Goal: Task Accomplishment & Management: Manage account settings

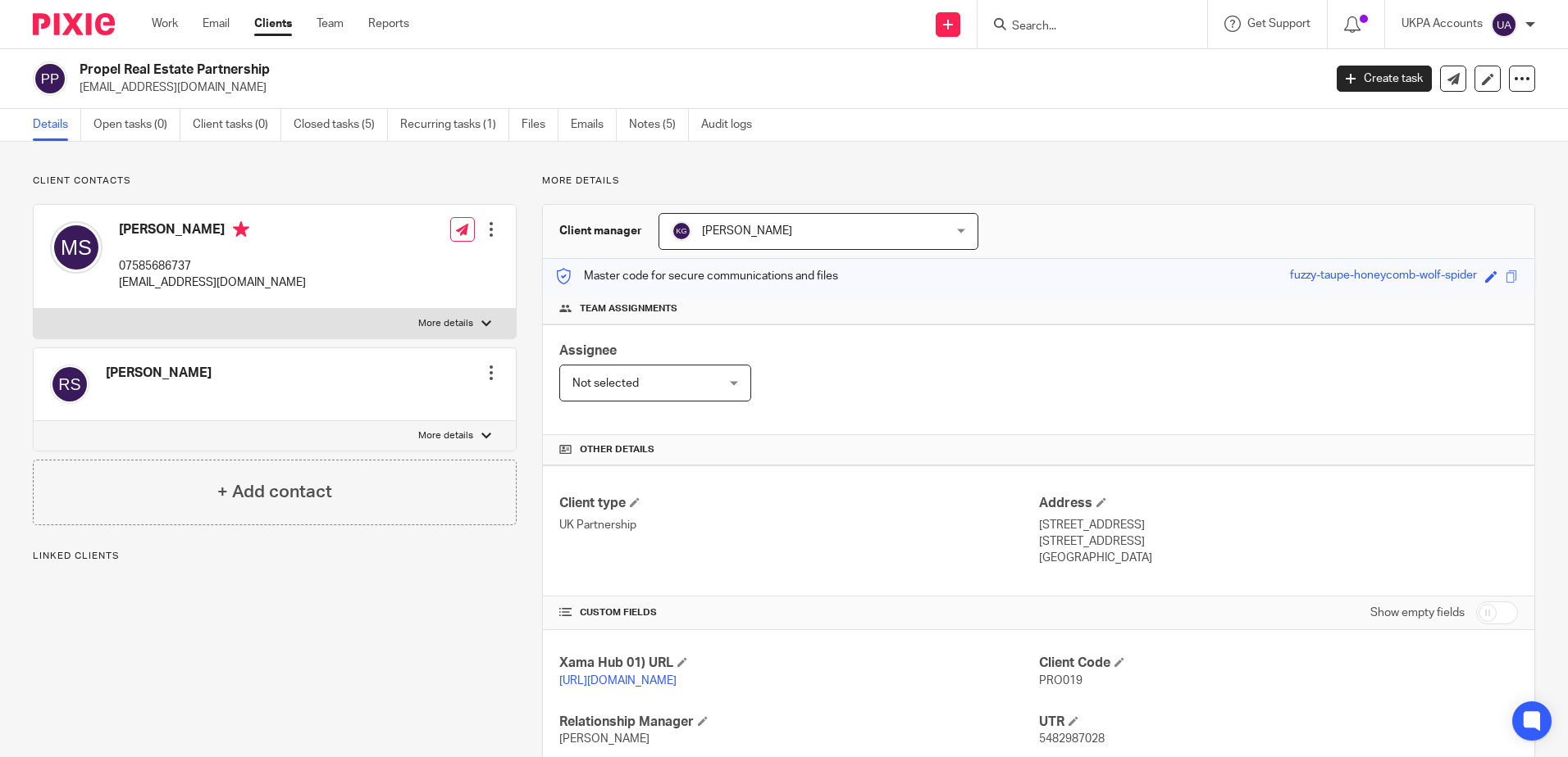
drag, startPoint x: 363, startPoint y: 129, endPoint x: 408, endPoint y: 141, distance: 46.6
click at [363, 129] on link "Closed tasks (5)" at bounding box center [340, 125] width 94 height 32
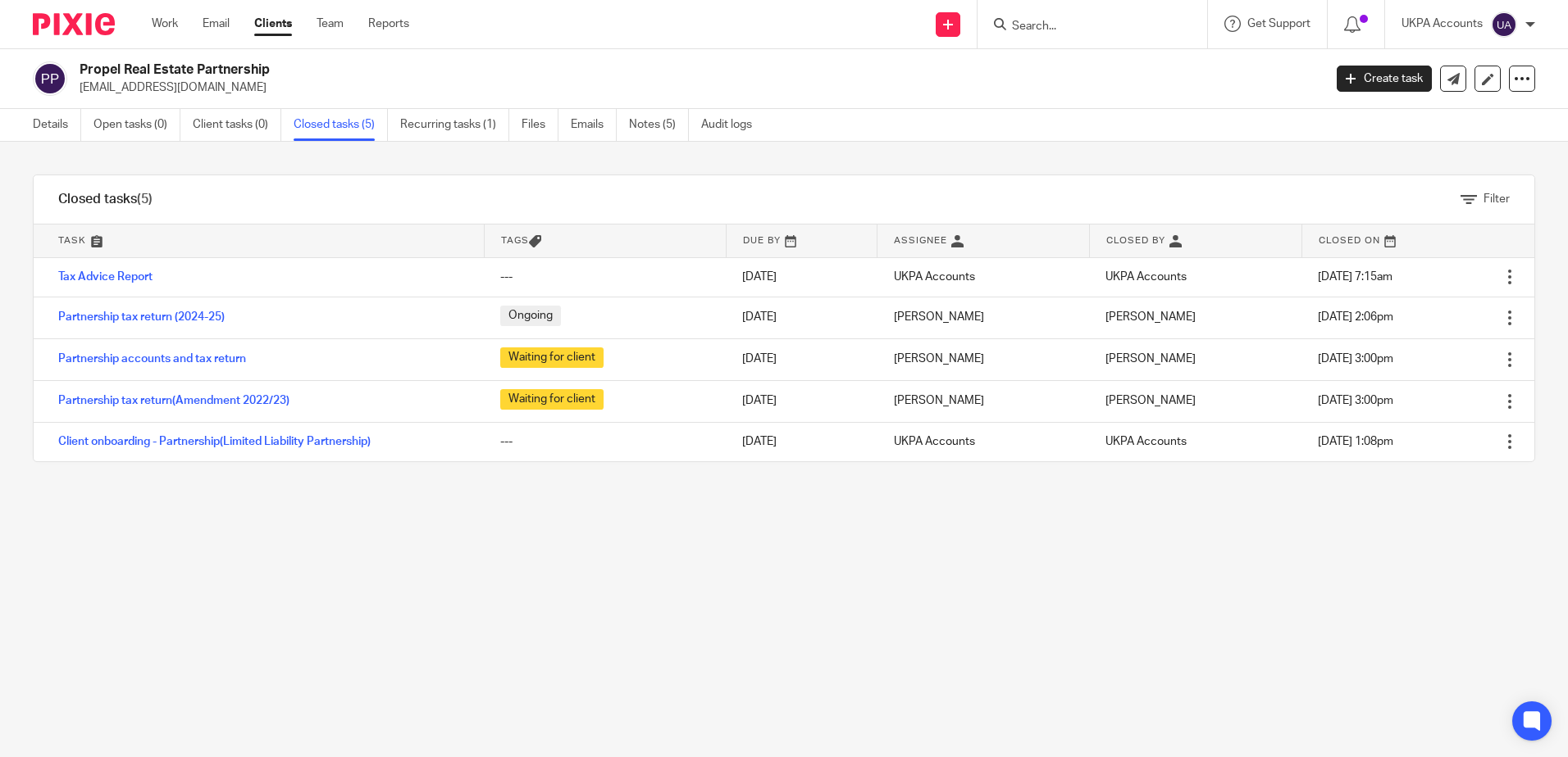
click at [593, 589] on div "Filter tasks Only show tasks matching all of these conditions 1 Task name Is Is…" at bounding box center [784, 449] width 1568 height 615
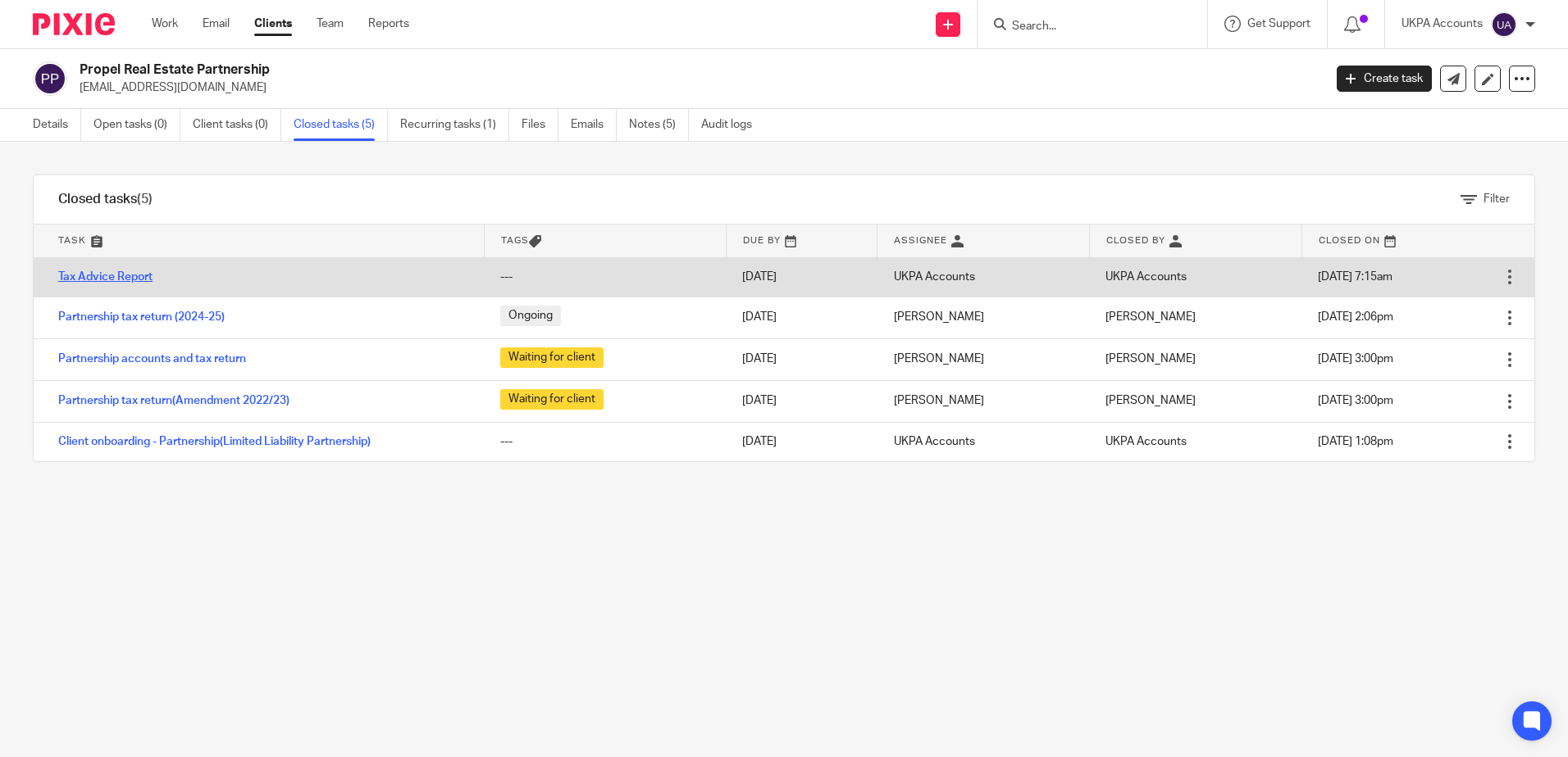
click at [112, 277] on link "Tax Advice Report" at bounding box center [105, 277] width 94 height 11
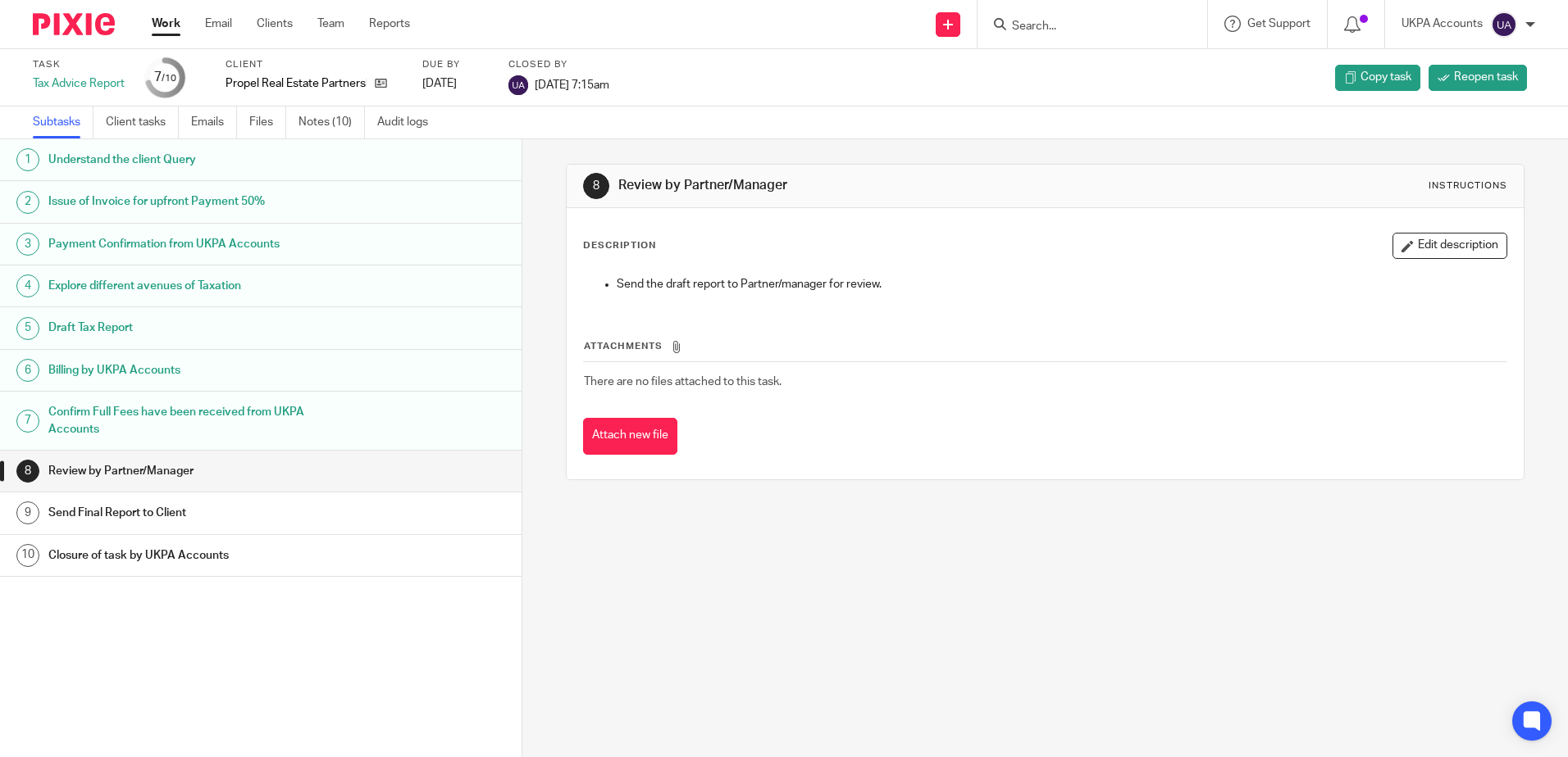
click at [772, 635] on div "8 Review by Partner/Manager Instructions Description Edit description Send the …" at bounding box center [1045, 447] width 1046 height 618
click at [346, 124] on link "Notes (10)" at bounding box center [331, 122] width 66 height 32
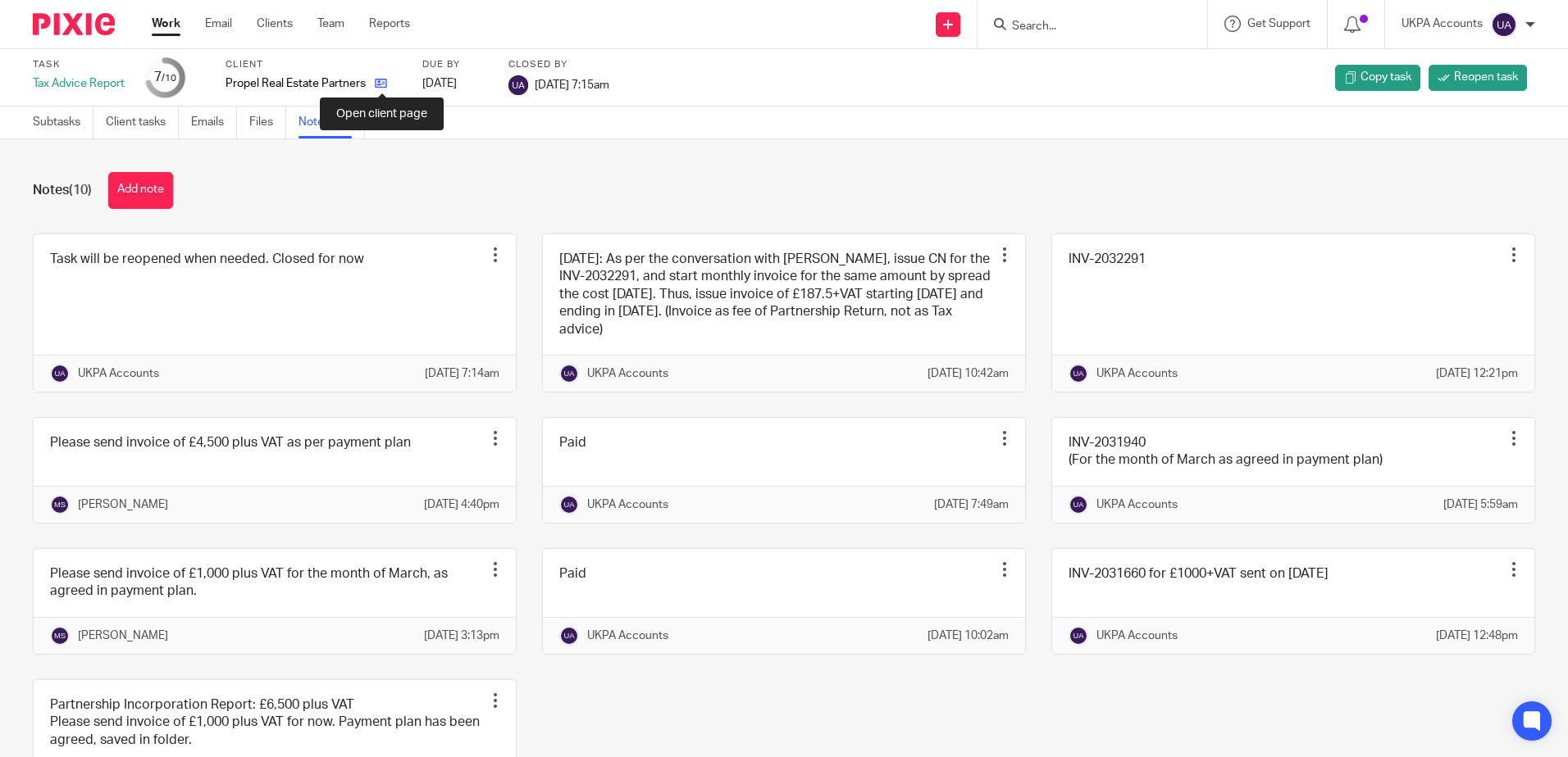
click at [387, 82] on icon at bounding box center [380, 82] width 12 height 12
drag, startPoint x: 1044, startPoint y: 184, endPoint x: 1074, endPoint y: 184, distance: 30.0
click at [1044, 184] on div "Notes (10) Add note" at bounding box center [783, 191] width 1502 height 36
drag, startPoint x: 1159, startPoint y: 192, endPoint x: 1220, endPoint y: 217, distance: 65.9
click at [1159, 192] on div "Notes (10) Add note" at bounding box center [783, 191] width 1502 height 36
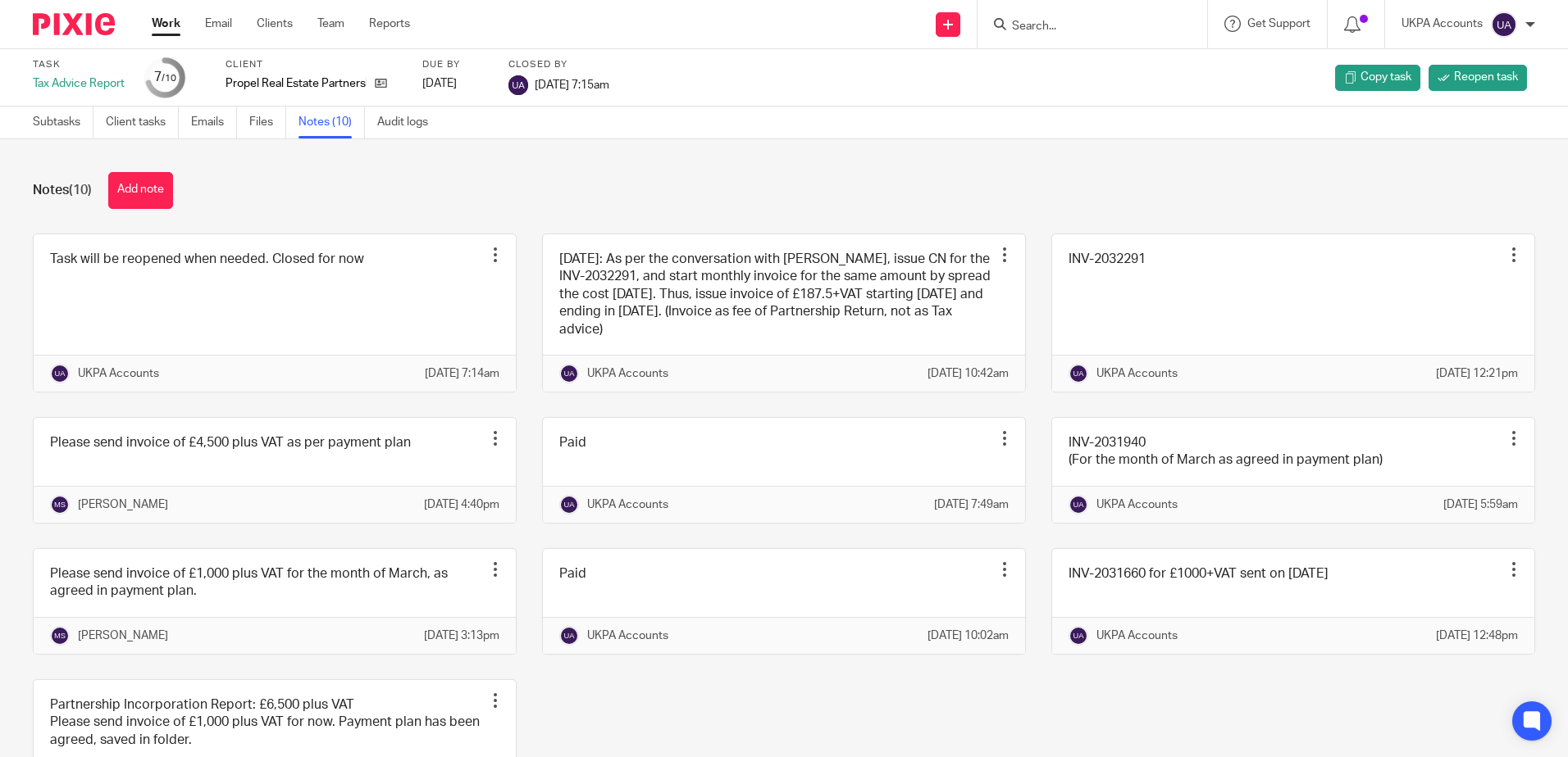
click at [1101, 199] on div "Notes (10) Add note" at bounding box center [783, 191] width 1502 height 36
click at [934, 168] on div "Notes (10) Add note Task will be reopened when needed. Closed for now Edit note…" at bounding box center [784, 447] width 1568 height 618
click at [877, 197] on div "Notes (10) Add note" at bounding box center [783, 191] width 1502 height 36
click at [877, 198] on div "Notes (10) Add note" at bounding box center [783, 191] width 1502 height 36
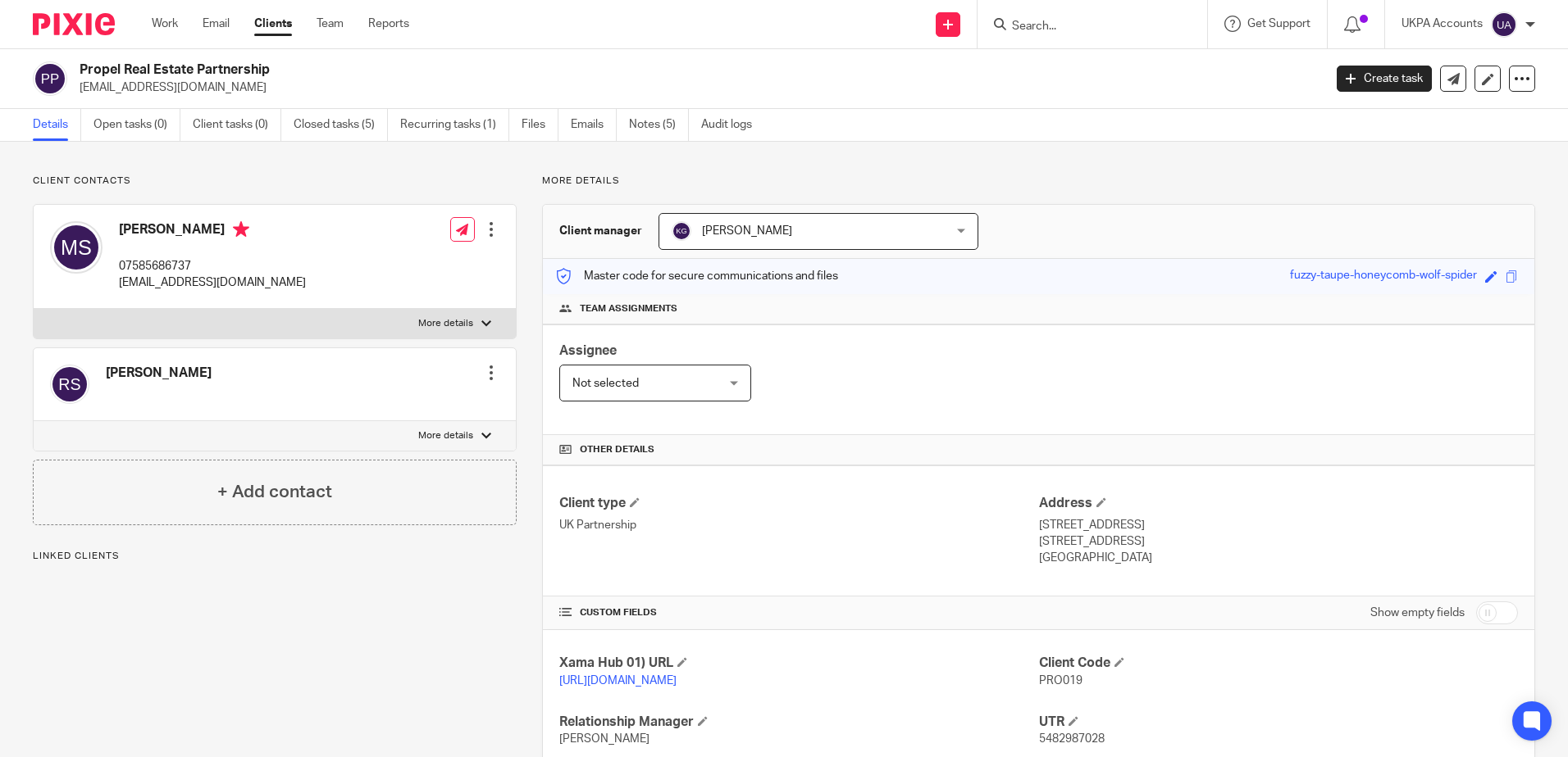
click at [779, 181] on p "More details" at bounding box center [1038, 181] width 993 height 13
drag, startPoint x: 674, startPoint y: 136, endPoint x: 822, endPoint y: 196, distance: 159.7
click at [674, 136] on link "Notes (5)" at bounding box center [658, 125] width 59 height 32
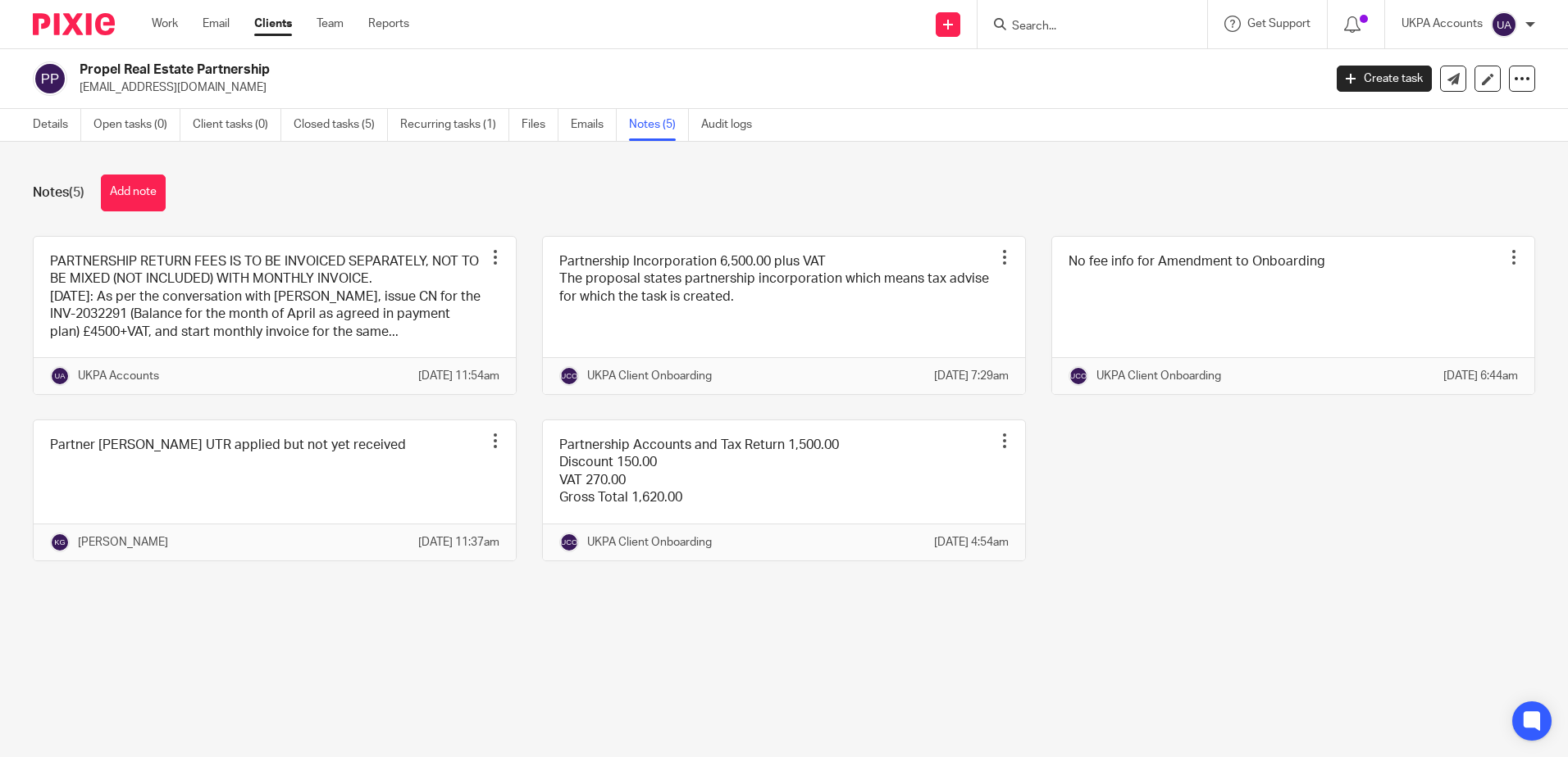
click at [772, 680] on main "Propel Real Estate Partnership [EMAIL_ADDRESS][DOMAIN_NAME] Create task Update …" at bounding box center [784, 378] width 1568 height 757
